Goal: Task Accomplishment & Management: Use online tool/utility

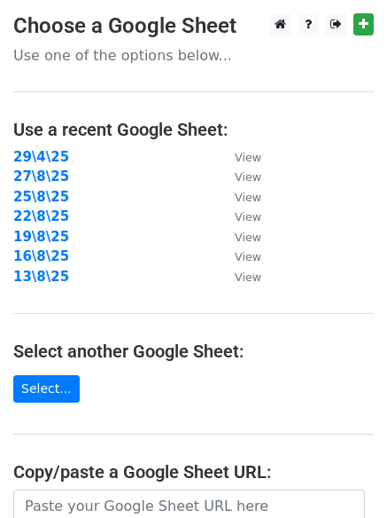
scroll to position [308, 0]
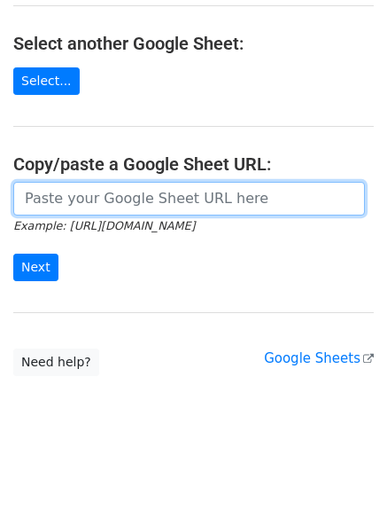
click at [125, 200] on input "url" at bounding box center [189, 199] width 352 height 34
paste input "https://docs.google.com/spreadsheets/d/1gcLyrxfm0rio-wtpWXejHTLOX9jfHPZVK-S-YPt…"
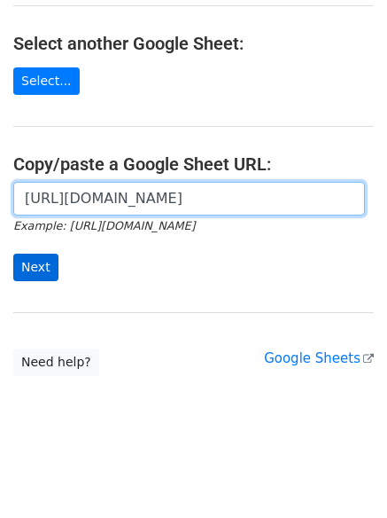
scroll to position [0, 363]
type input "https://docs.google.com/spreadsheets/d/1gcLyrxfm0rio-wtpWXejHTLOX9jfHPZVK-S-YPt…"
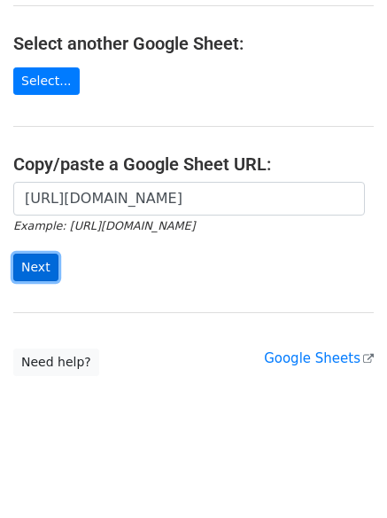
click at [43, 261] on input "Next" at bounding box center [35, 266] width 45 height 27
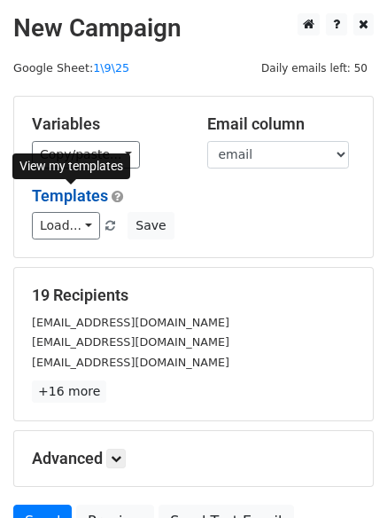
click at [67, 192] on link "Templates" at bounding box center [70, 195] width 76 height 19
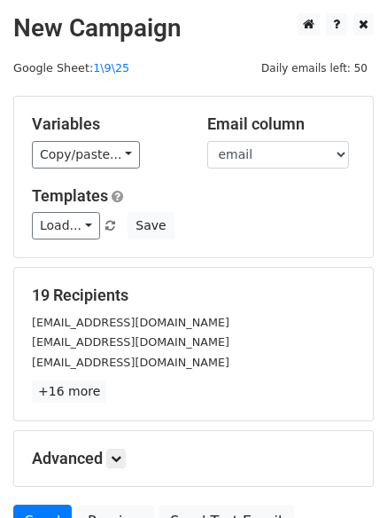
click at [77, 161] on div "View my templates" at bounding box center [71, 166] width 118 height 26
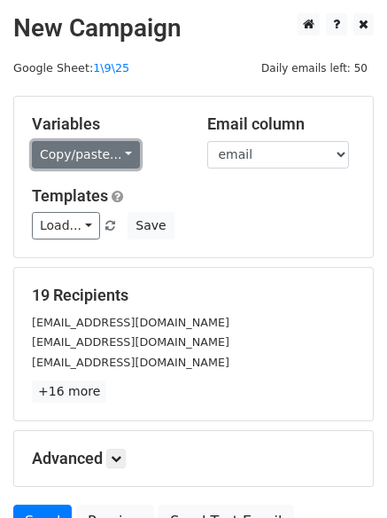
click at [86, 155] on link "Copy/paste..." at bounding box center [86, 154] width 108 height 27
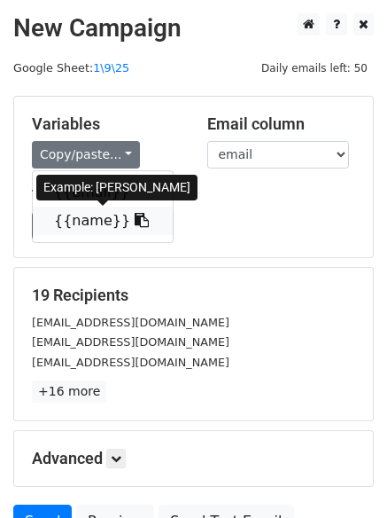
click at [99, 215] on link "{{name}}" at bounding box center [103, 221] width 140 height 28
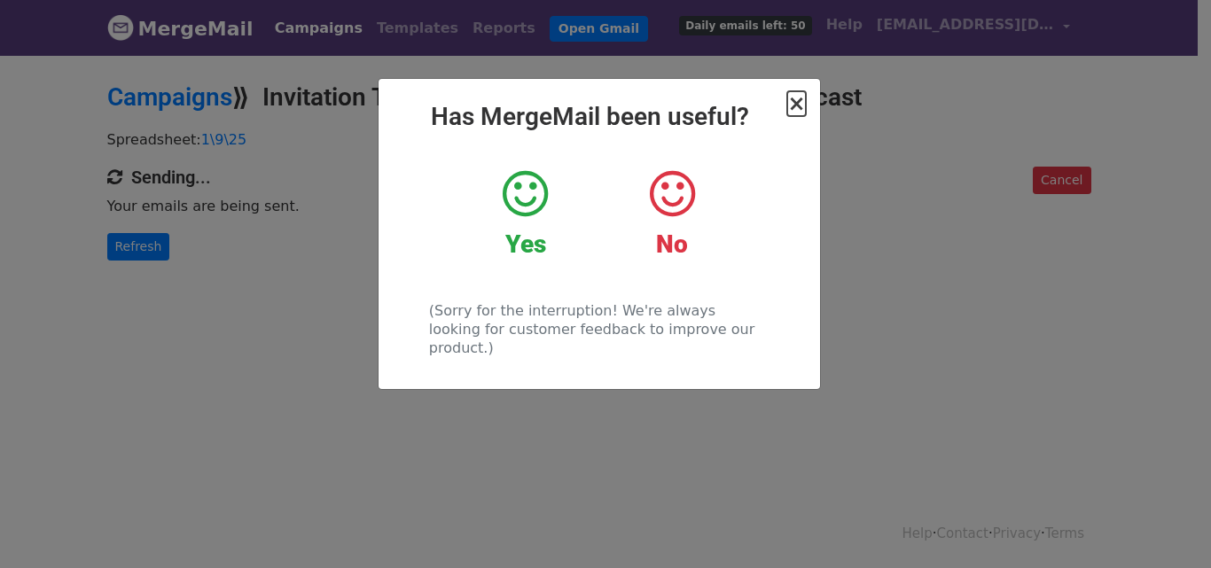
click at [801, 100] on span "×" at bounding box center [796, 103] width 18 height 25
